Goal: Book appointment/travel/reservation

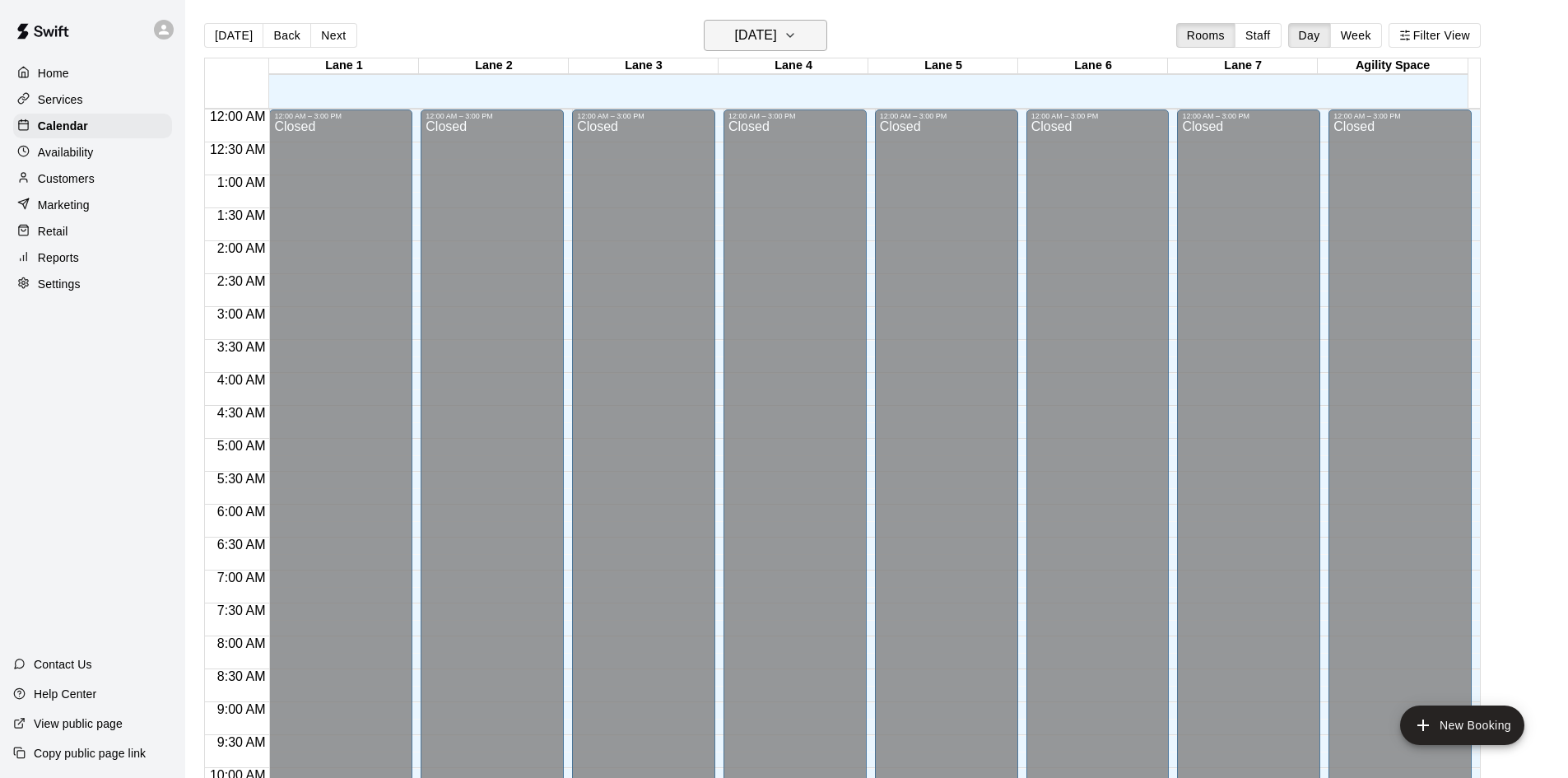
click at [768, 29] on h6 "[DATE]" at bounding box center [756, 35] width 42 height 23
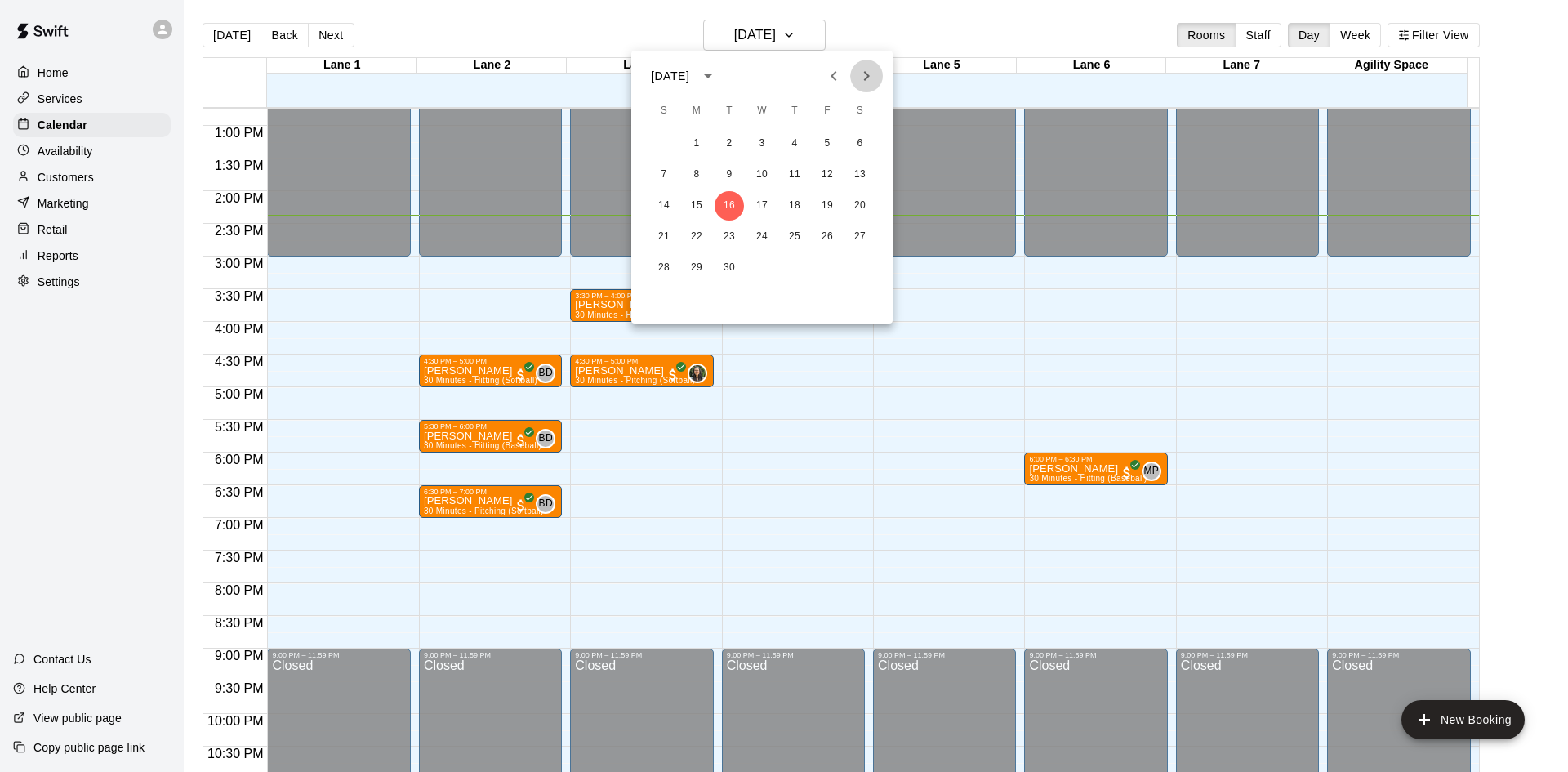
click at [877, 79] on button "Next month" at bounding box center [867, 76] width 33 height 33
click at [877, 78] on button "Next month" at bounding box center [867, 76] width 33 height 33
click at [877, 78] on button "Next month" at bounding box center [867, 76] width 33 height 33
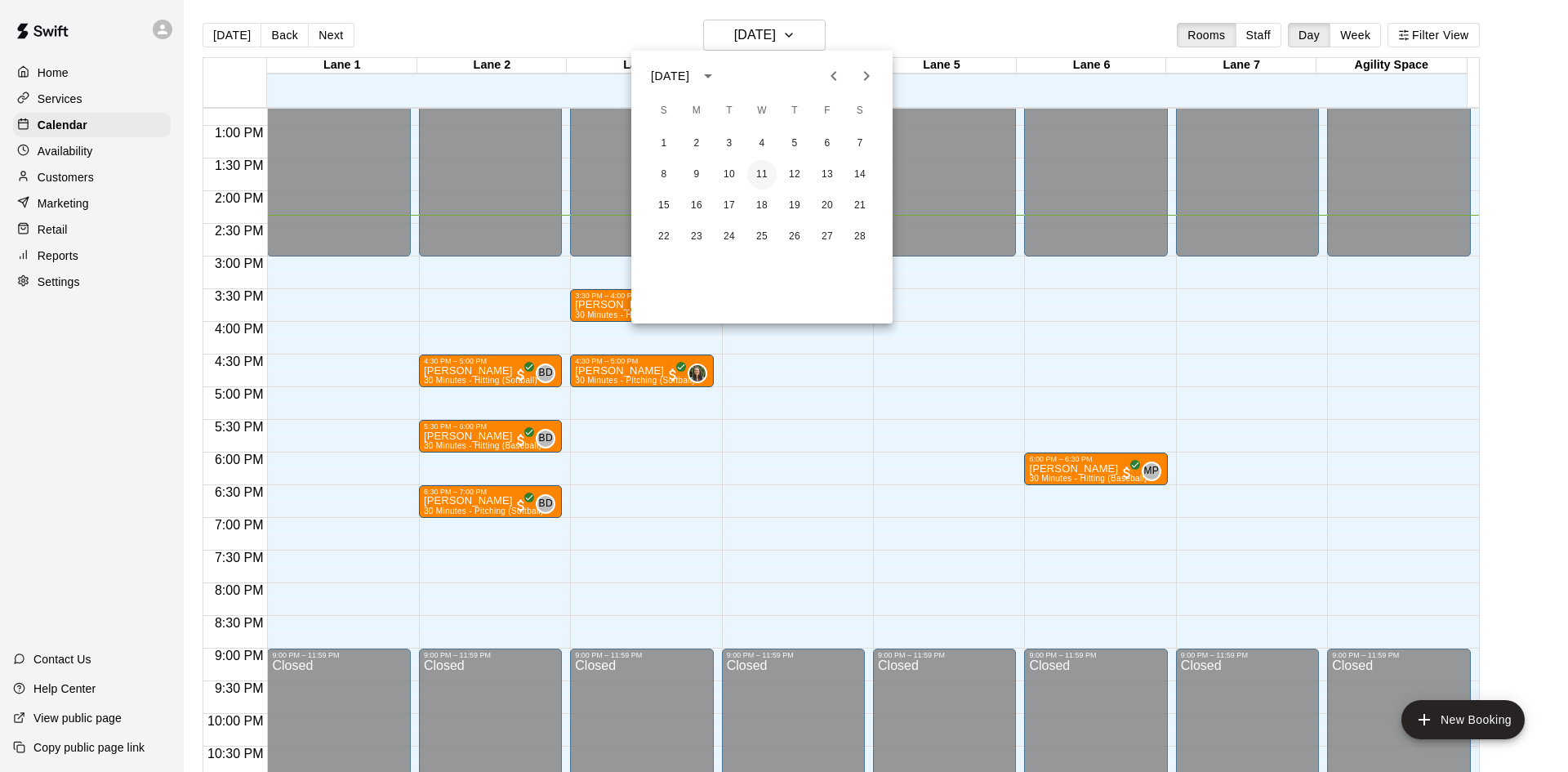
click at [760, 173] on button "11" at bounding box center [762, 175] width 29 height 29
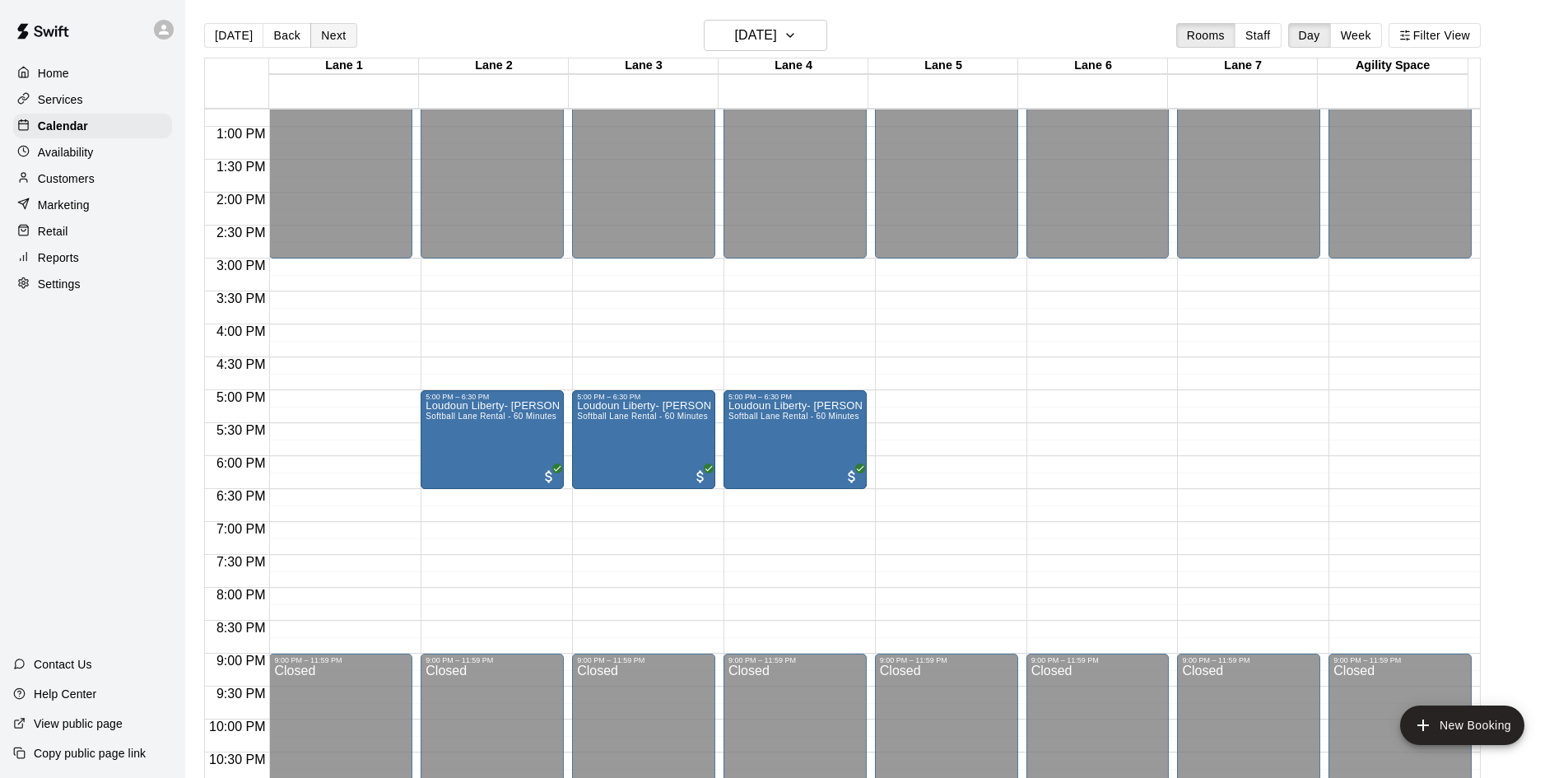
click at [336, 32] on button "Next" at bounding box center [334, 35] width 46 height 25
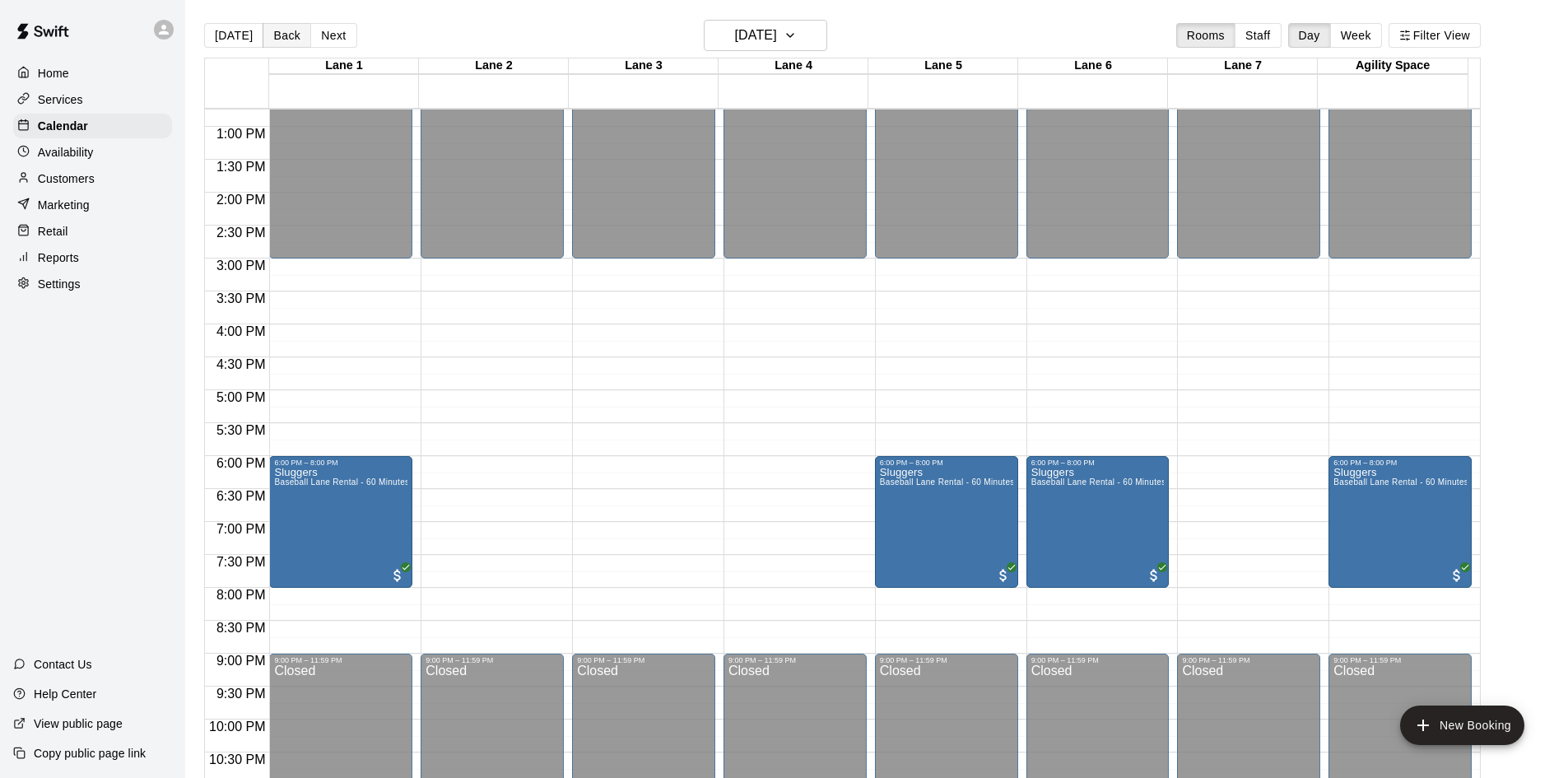
click at [287, 42] on button "Back" at bounding box center [287, 35] width 49 height 25
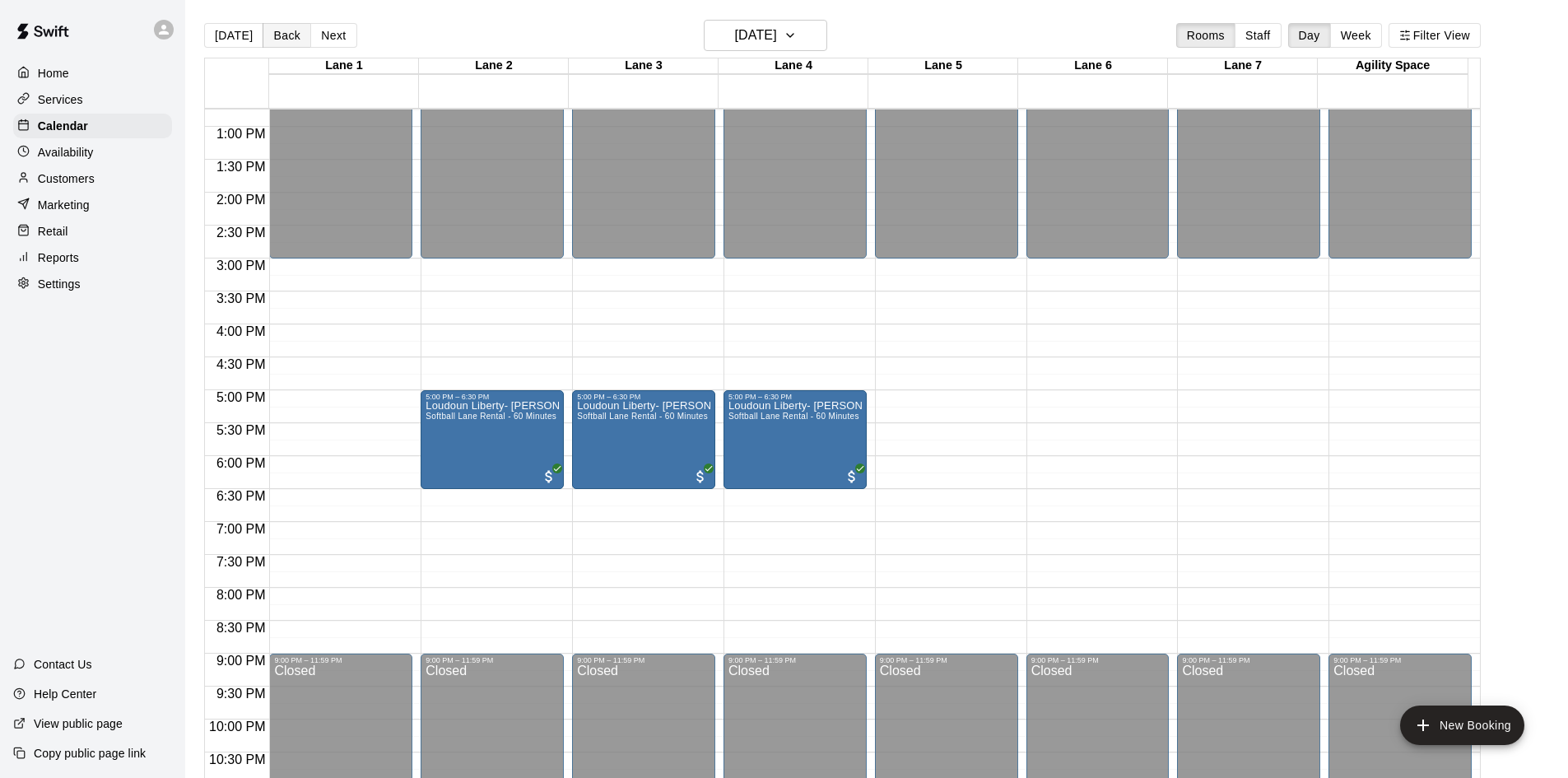
click at [287, 42] on button "Back" at bounding box center [287, 35] width 49 height 25
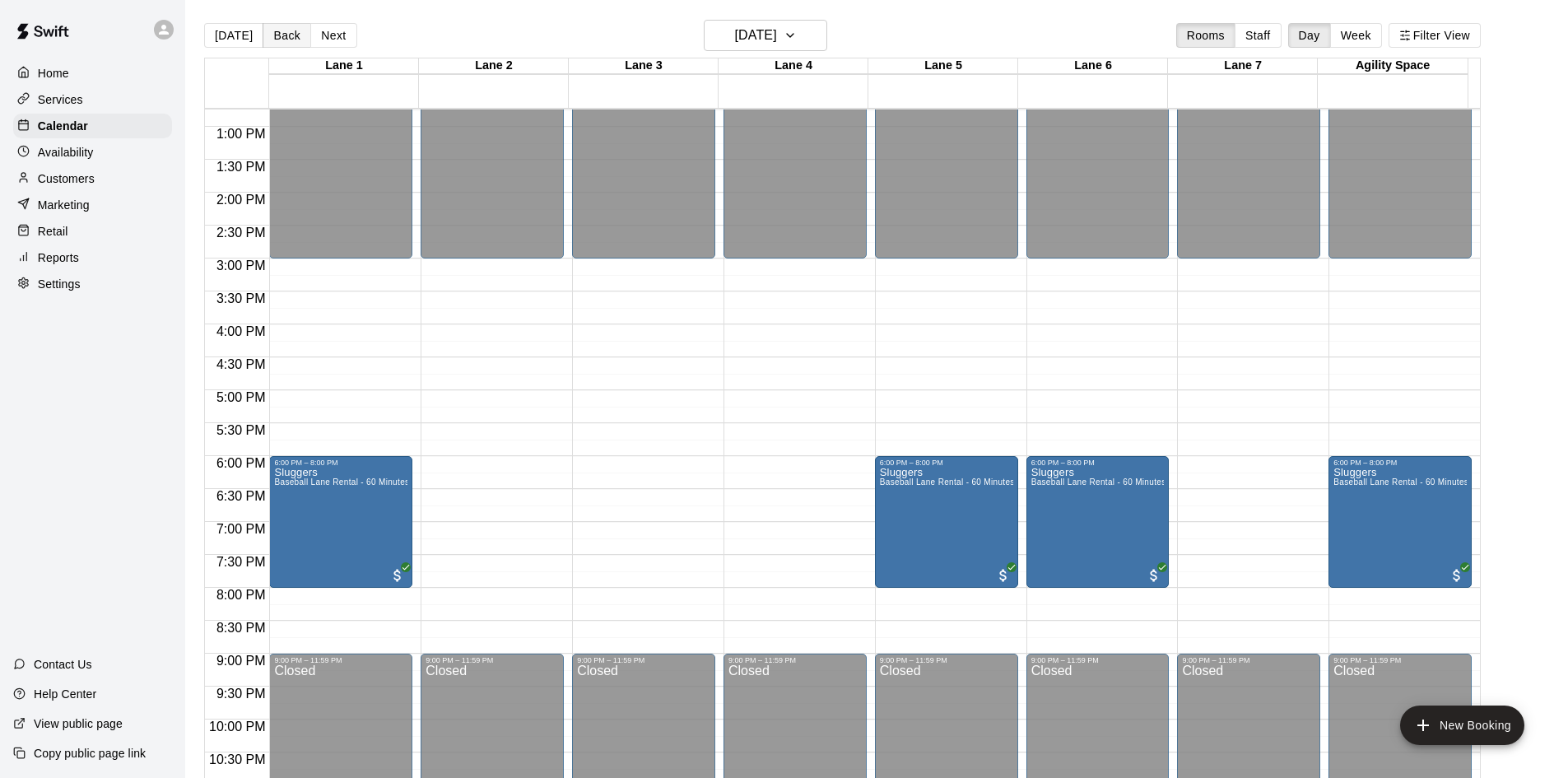
click at [287, 42] on button "Back" at bounding box center [287, 35] width 49 height 25
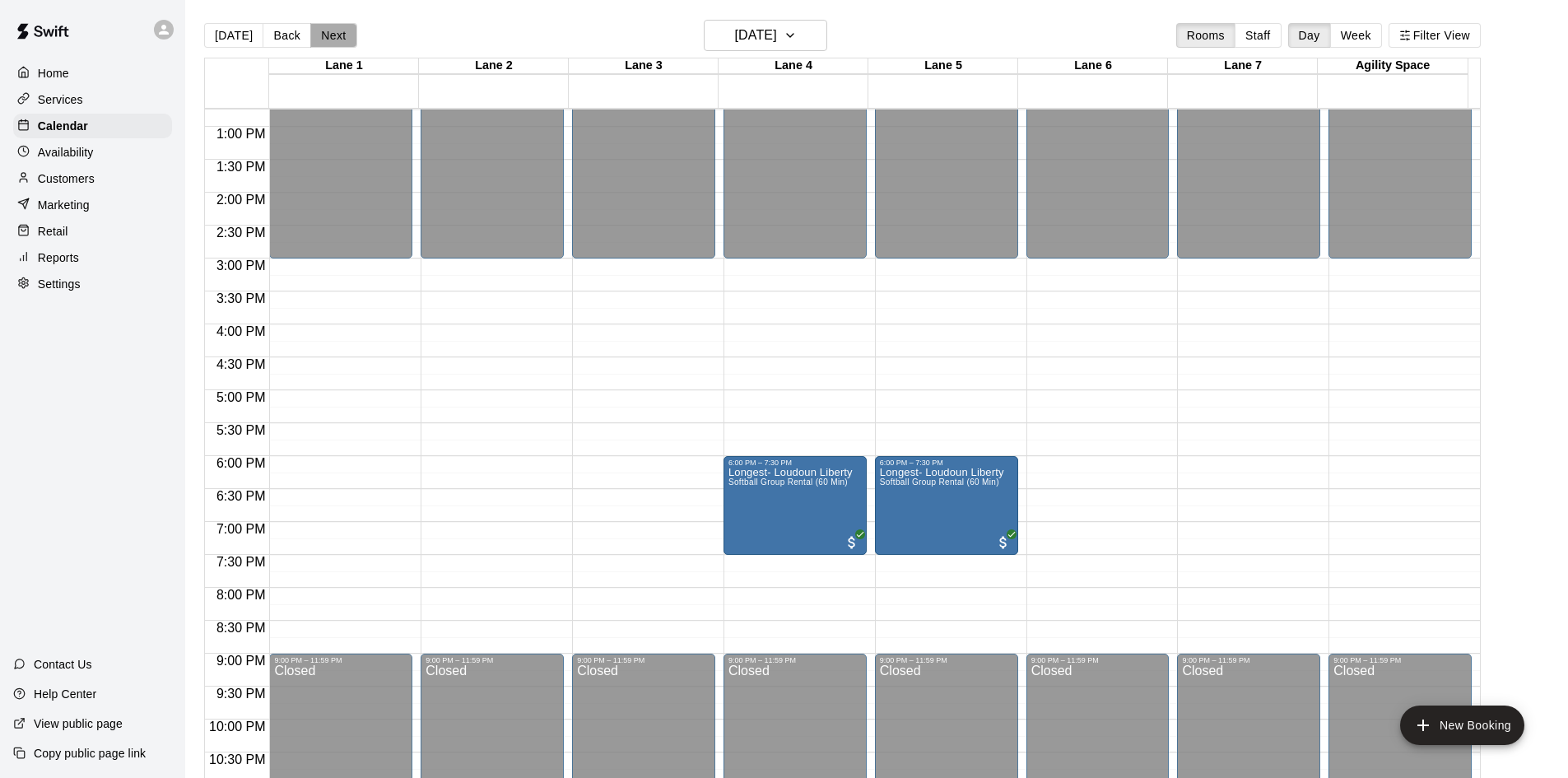
click at [329, 39] on button "Next" at bounding box center [334, 35] width 46 height 25
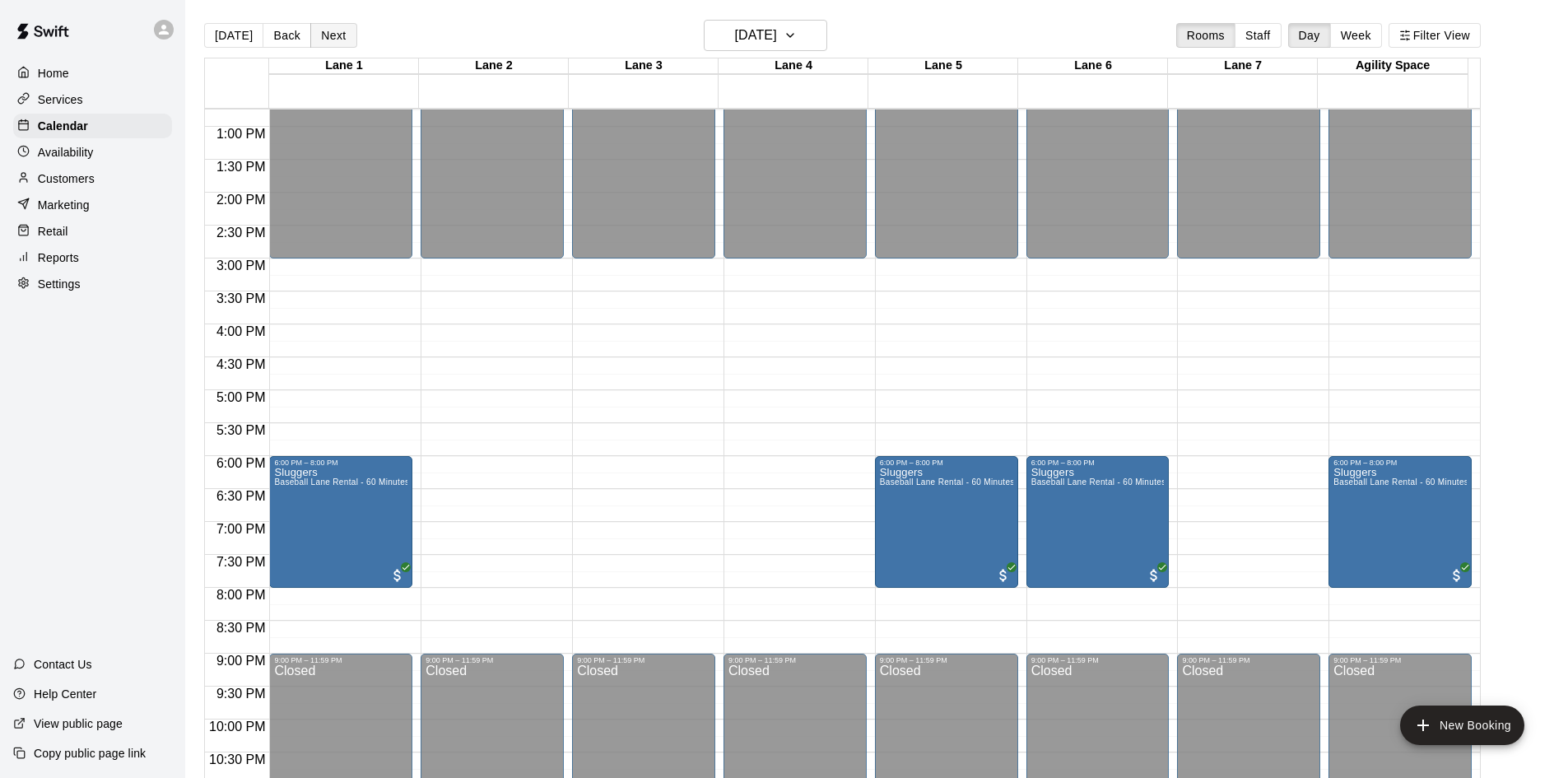
click at [329, 39] on button "Next" at bounding box center [334, 35] width 46 height 25
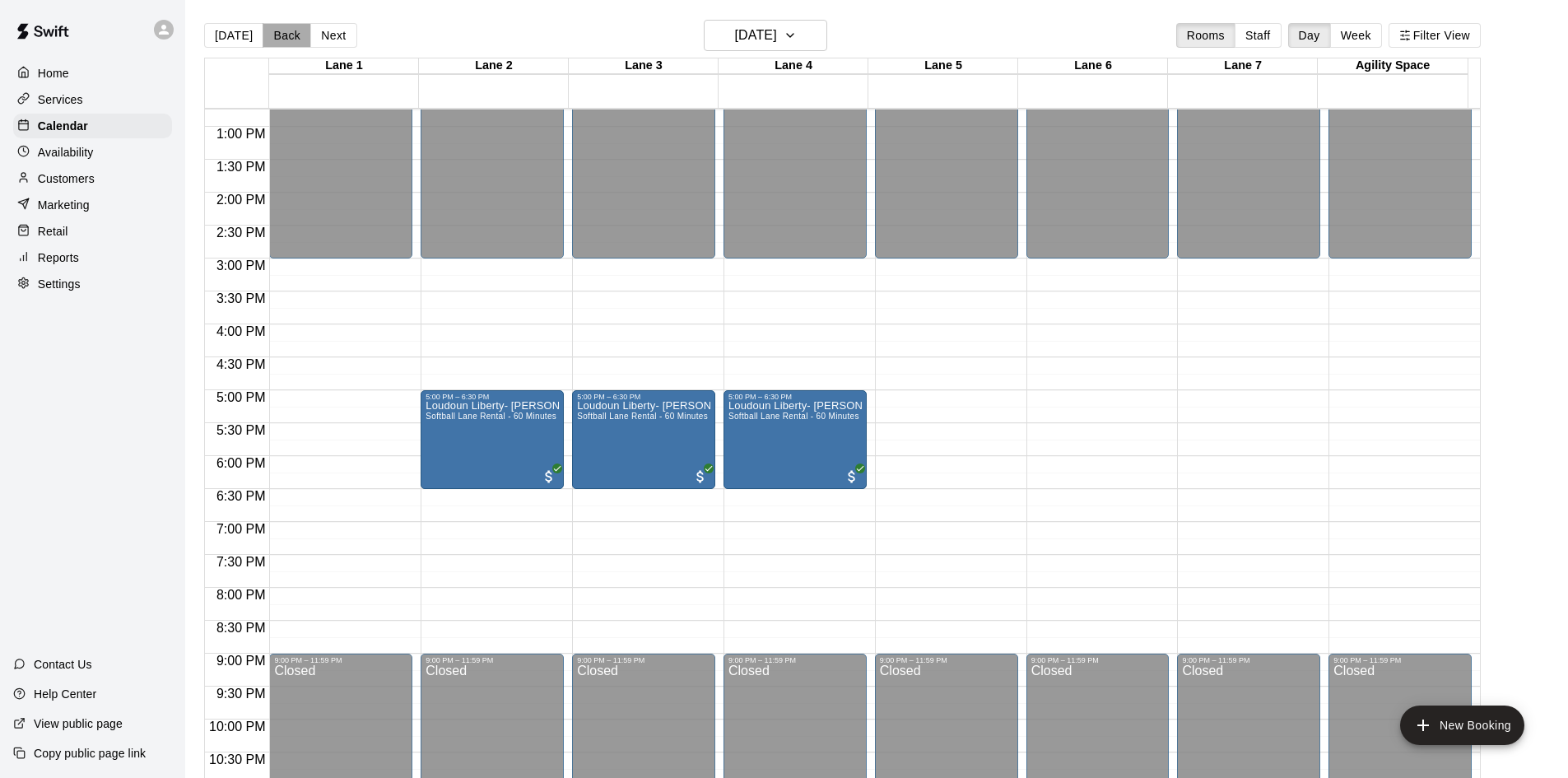
click at [269, 35] on button "Back" at bounding box center [287, 35] width 49 height 25
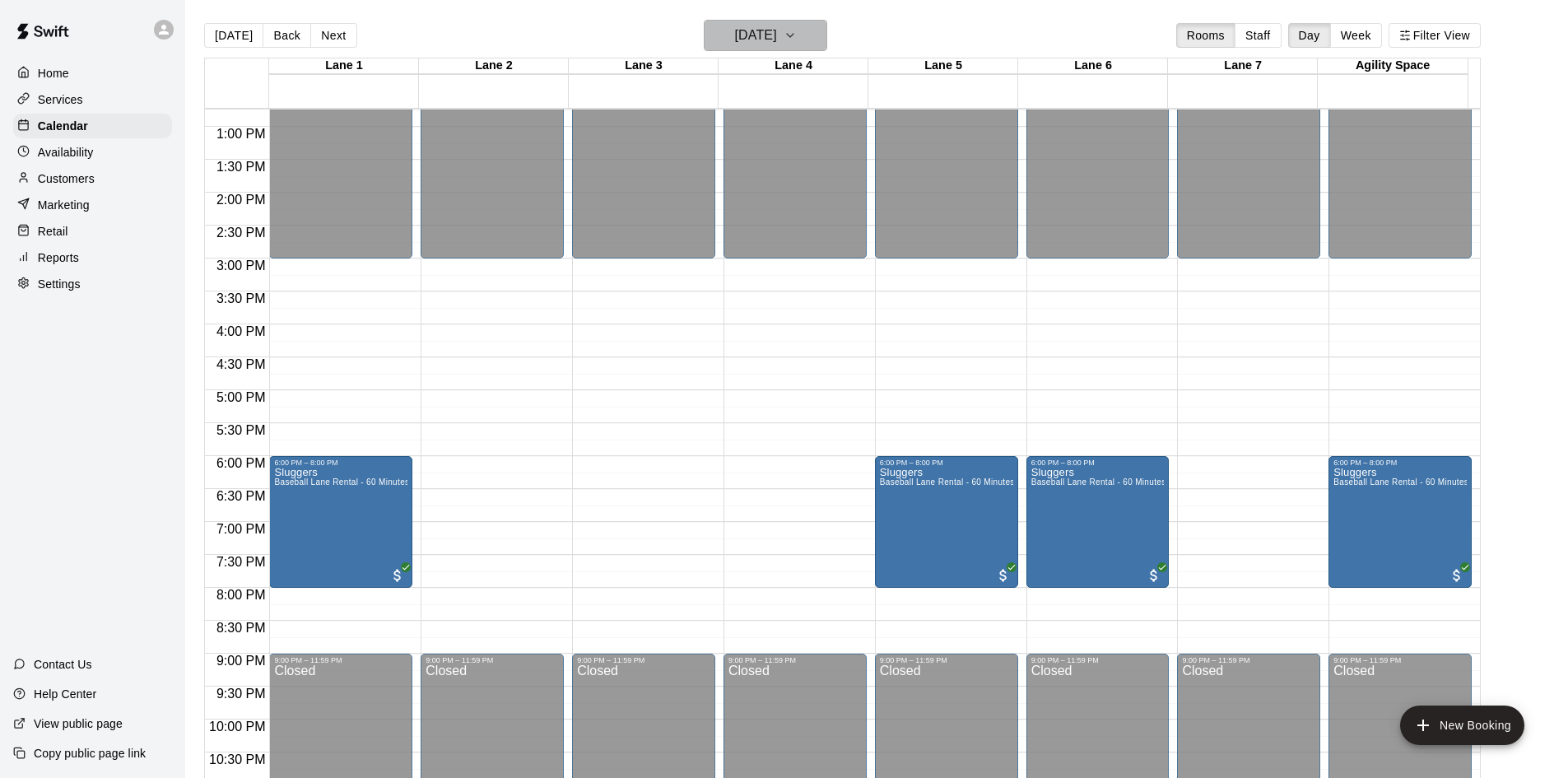
click at [777, 44] on h6 "[DATE]" at bounding box center [756, 35] width 42 height 23
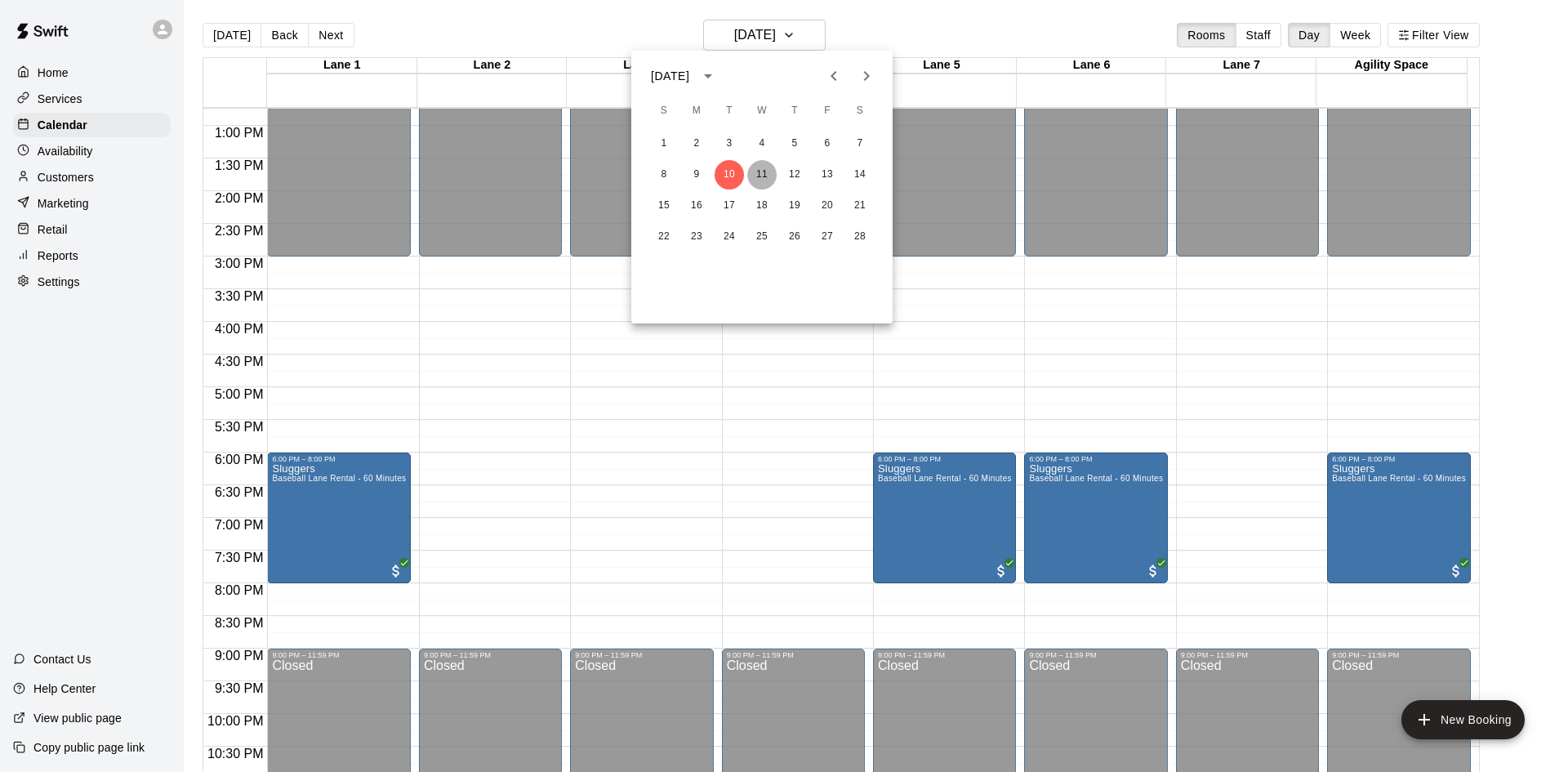
click at [767, 176] on button "11" at bounding box center [762, 175] width 29 height 29
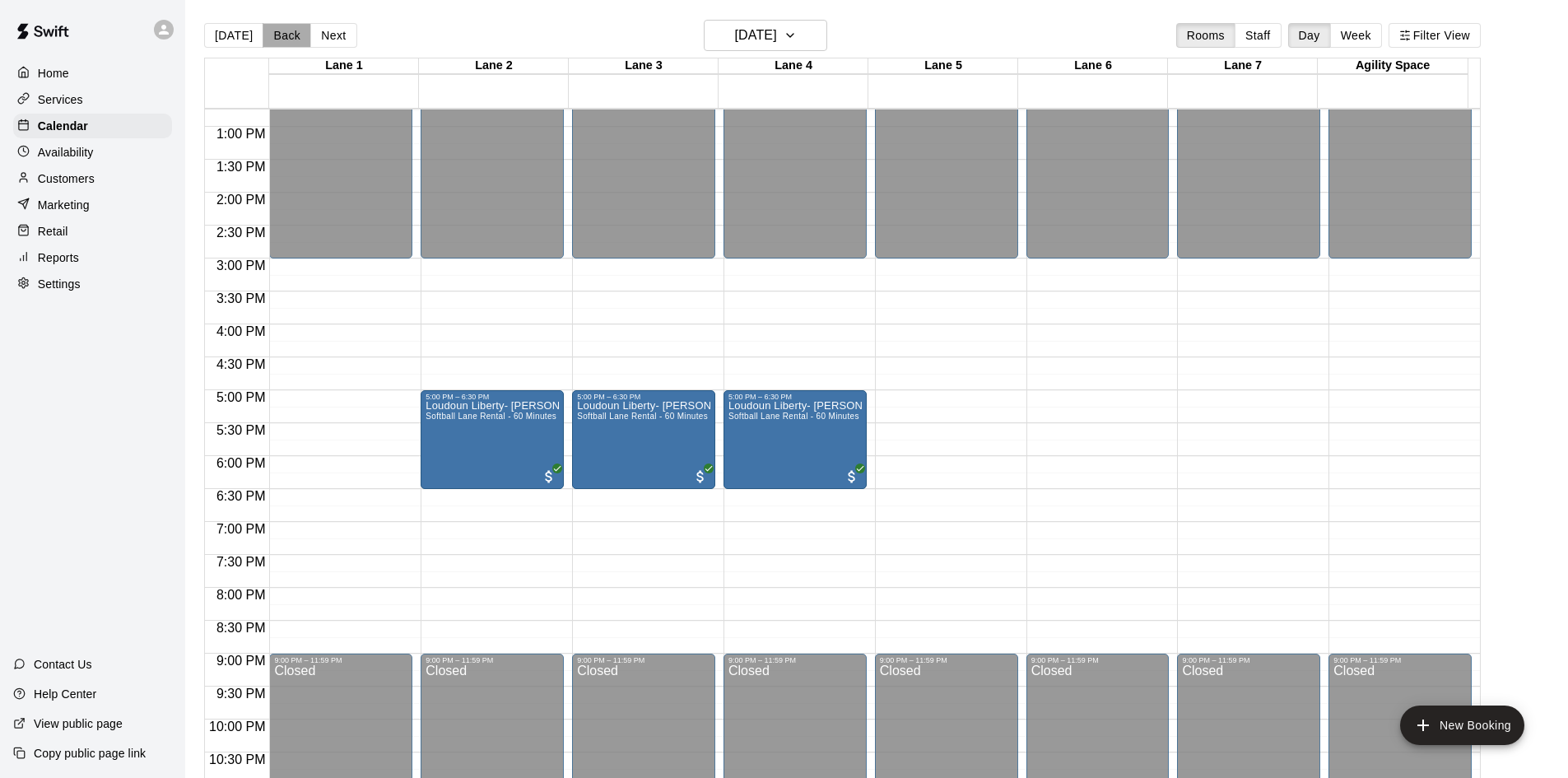
click at [281, 32] on button "Back" at bounding box center [287, 35] width 49 height 25
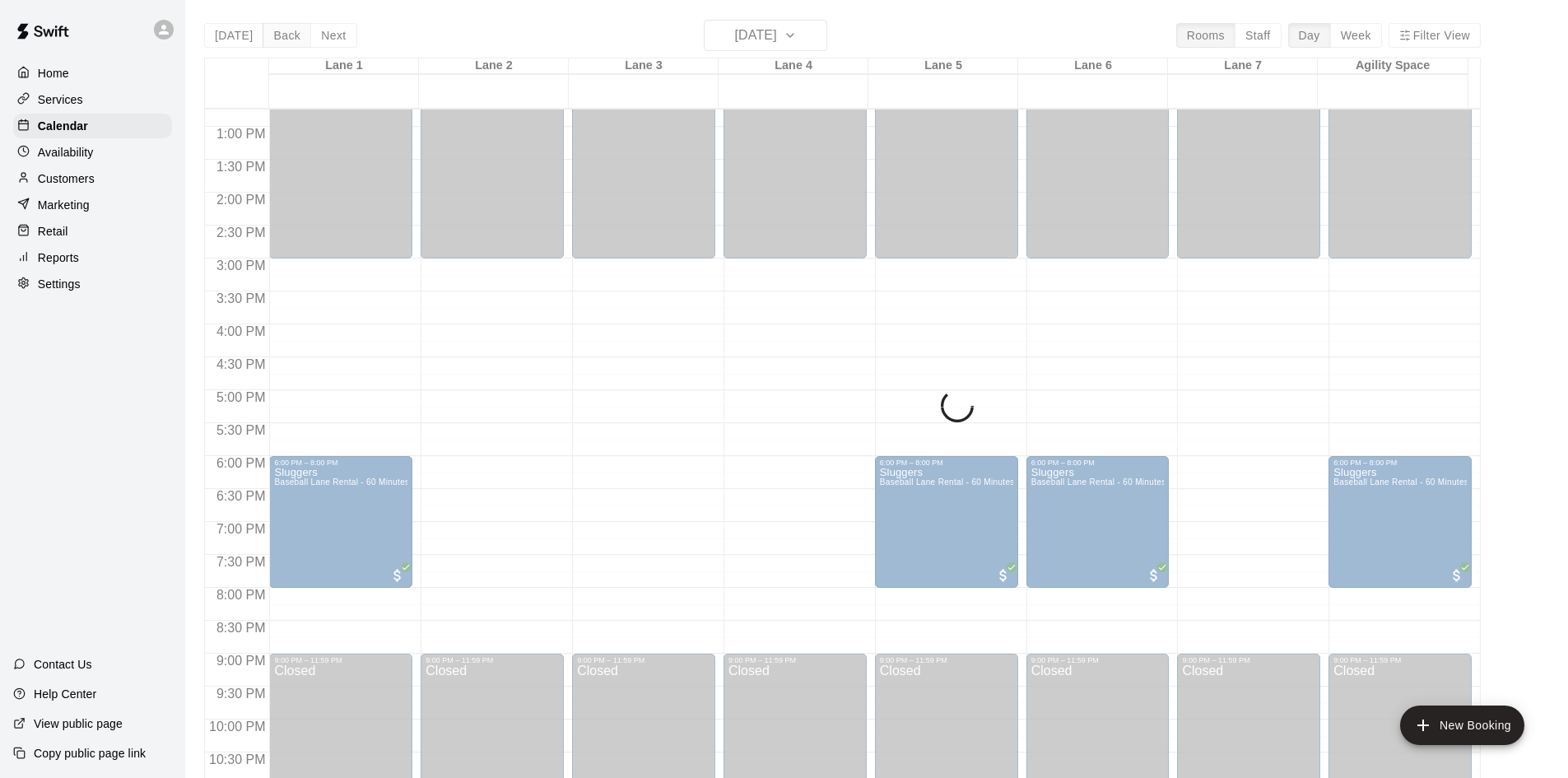
click at [281, 32] on div "[DATE] Back [DATE][DATE] Rooms Staff Day Week [GEOGRAPHIC_DATA] 1 [GEOGRAPHIC_D…" at bounding box center [842, 408] width 1277 height 778
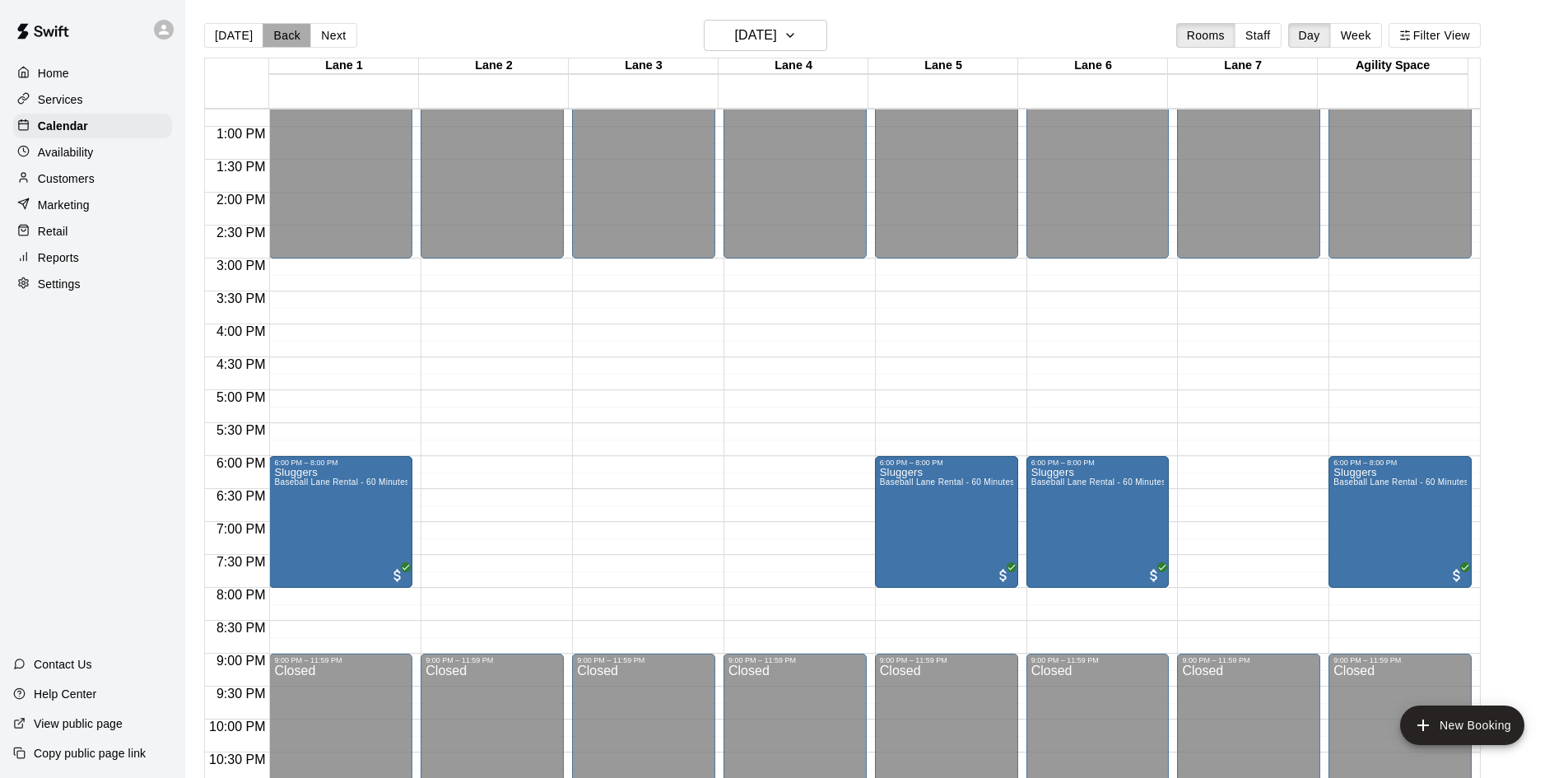
click at [281, 32] on button "Back" at bounding box center [287, 35] width 49 height 25
